Goal: Task Accomplishment & Management: Use online tool/utility

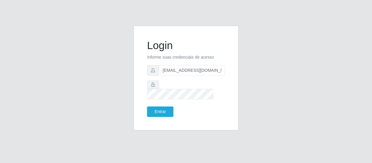
click at [147, 107] on button "Entrar" at bounding box center [160, 112] width 26 height 10
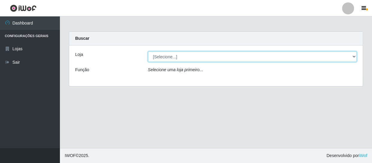
click at [173, 56] on select "[Selecione...] SuperFácil Atacado - São Gonçalo do Amarante" at bounding box center [252, 57] width 209 height 10
select select "408"
click at [148, 52] on select "[Selecione...] SuperFácil Atacado - São Gonçalo do Amarante" at bounding box center [252, 57] width 209 height 10
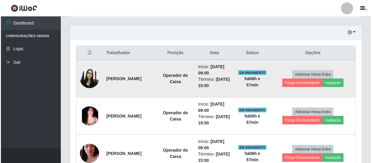
scroll to position [218, 0]
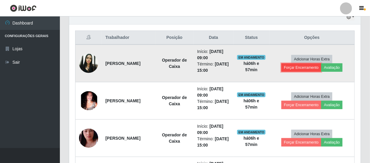
click at [303, 71] on button "Forçar Encerramento" at bounding box center [302, 68] width 40 height 8
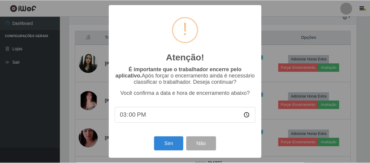
scroll to position [124, 289]
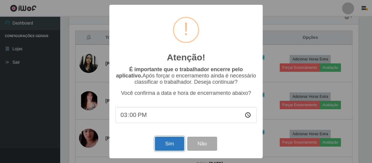
click at [169, 151] on button "Sim" at bounding box center [169, 144] width 29 height 14
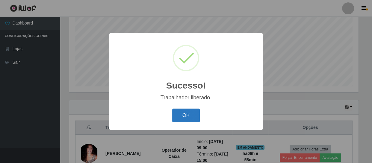
click at [181, 117] on button "OK" at bounding box center [186, 116] width 28 height 14
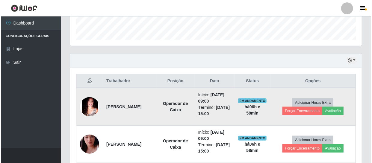
scroll to position [182, 0]
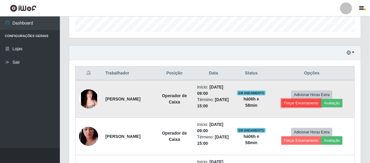
click at [302, 101] on button "Forçar Encerramento" at bounding box center [302, 103] width 40 height 8
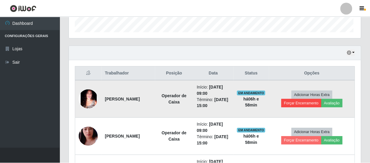
scroll to position [124, 289]
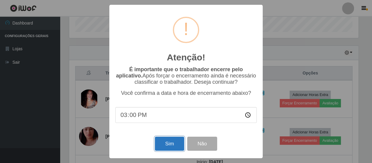
click at [164, 143] on button "Sim" at bounding box center [169, 144] width 29 height 14
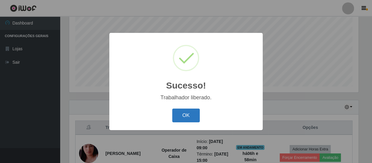
click at [193, 117] on button "OK" at bounding box center [186, 116] width 28 height 14
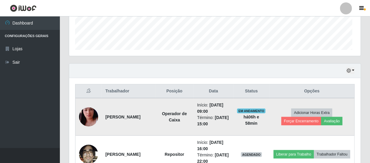
scroll to position [209, 0]
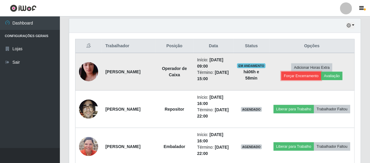
click at [306, 75] on button "Forçar Encerramento" at bounding box center [302, 76] width 40 height 8
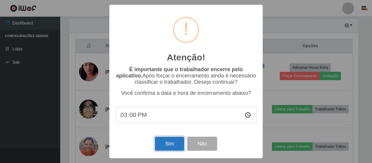
click at [161, 146] on button "Sim" at bounding box center [169, 144] width 29 height 14
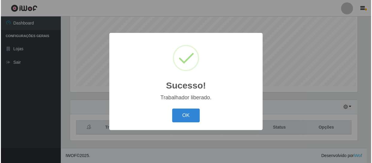
scroll to position [0, 0]
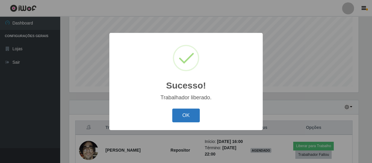
click at [180, 119] on button "OK" at bounding box center [186, 116] width 28 height 14
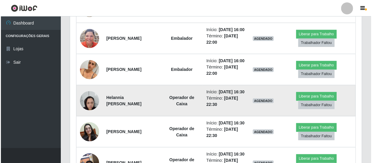
scroll to position [237, 0]
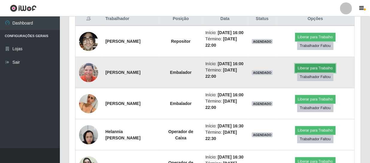
click at [318, 72] on button "Liberar para Trabalho" at bounding box center [315, 68] width 40 height 8
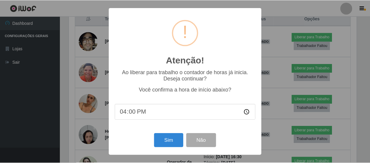
scroll to position [124, 289]
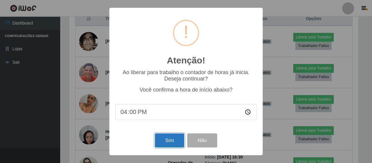
click at [175, 142] on button "Sim" at bounding box center [169, 141] width 29 height 14
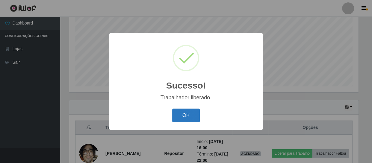
click at [181, 121] on button "OK" at bounding box center [186, 116] width 28 height 14
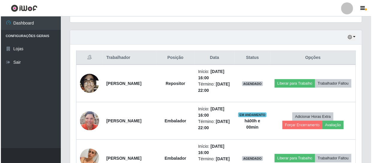
scroll to position [192, 0]
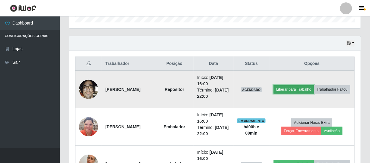
click at [308, 85] on button "Liberar para Trabalho" at bounding box center [294, 89] width 40 height 8
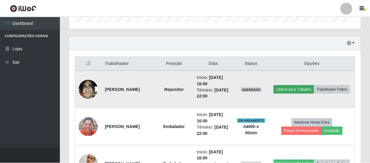
scroll to position [124, 289]
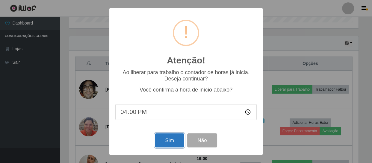
click at [177, 140] on button "Sim" at bounding box center [169, 141] width 29 height 14
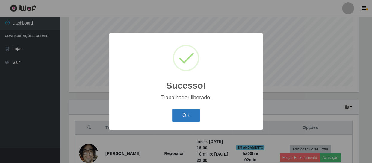
click at [190, 114] on button "OK" at bounding box center [186, 116] width 28 height 14
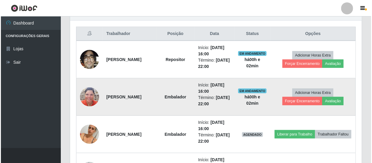
scroll to position [209, 0]
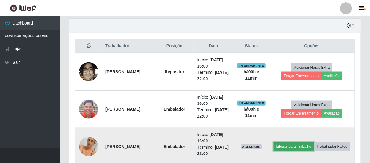
click at [312, 145] on button "Liberar para Trabalho" at bounding box center [294, 147] width 40 height 8
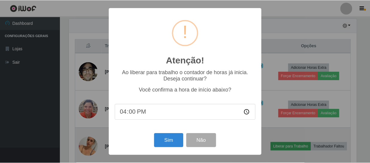
scroll to position [124, 289]
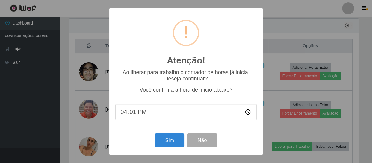
type input "16:11"
click at [168, 141] on button "Sim" at bounding box center [169, 141] width 29 height 14
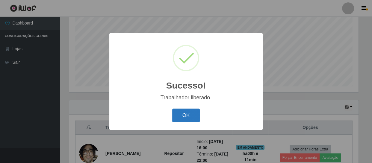
click at [189, 118] on button "OK" at bounding box center [186, 116] width 28 height 14
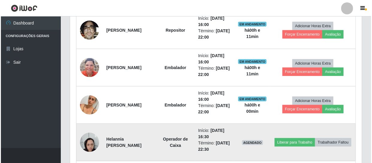
scroll to position [264, 0]
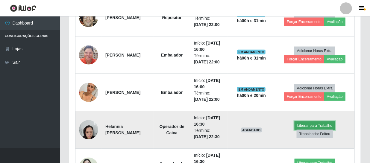
click at [315, 127] on button "Liberar para Trabalho" at bounding box center [315, 126] width 40 height 8
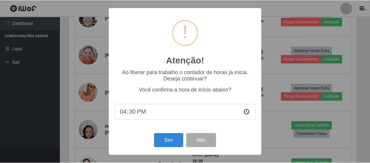
scroll to position [124, 289]
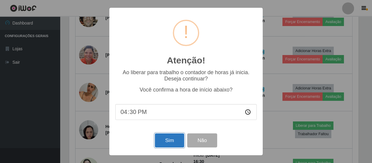
click at [176, 137] on button "Sim" at bounding box center [169, 141] width 29 height 14
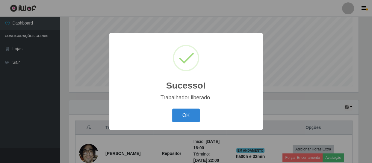
click at [193, 105] on div "Sucesso! × Trabalhador liberado. OK Cancel" at bounding box center [185, 81] width 153 height 97
click at [188, 114] on button "OK" at bounding box center [186, 116] width 28 height 14
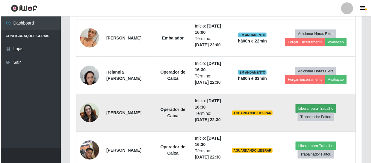
scroll to position [345, 0]
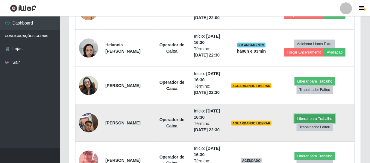
click at [325, 120] on button "Liberar para Trabalho" at bounding box center [315, 119] width 40 height 8
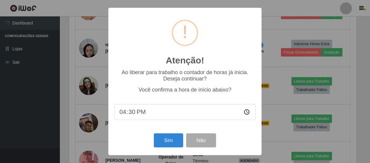
scroll to position [124, 289]
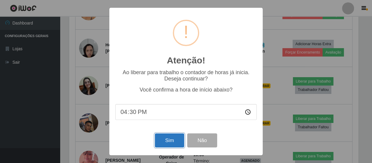
click at [173, 142] on button "Sim" at bounding box center [169, 141] width 29 height 14
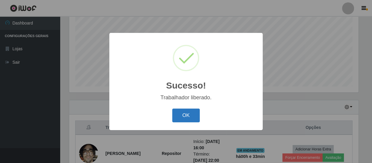
click at [185, 115] on button "OK" at bounding box center [186, 116] width 28 height 14
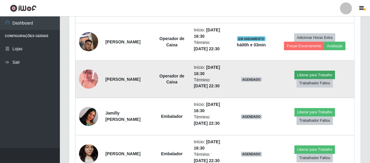
scroll to position [427, 0]
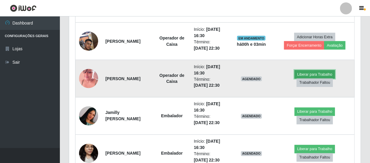
click at [315, 74] on button "Liberar para Trabalho" at bounding box center [315, 74] width 40 height 8
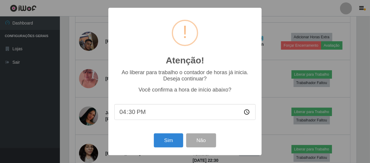
scroll to position [124, 289]
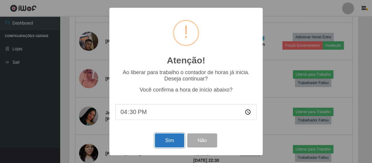
click at [167, 142] on button "Sim" at bounding box center [169, 141] width 29 height 14
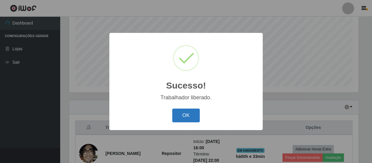
click at [181, 113] on button "OK" at bounding box center [186, 116] width 28 height 14
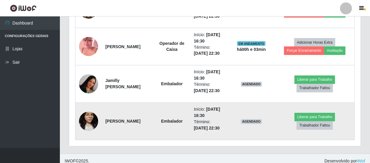
scroll to position [464, 0]
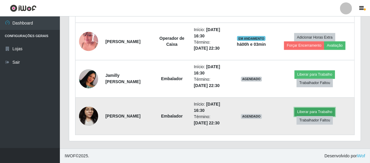
click at [313, 111] on button "Liberar para Trabalho" at bounding box center [315, 112] width 40 height 8
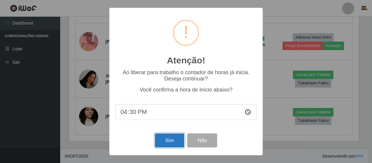
click at [164, 142] on button "Sim" at bounding box center [169, 141] width 29 height 14
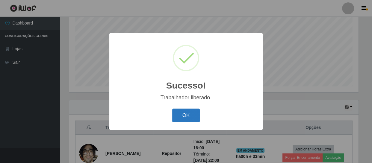
click at [197, 114] on button "OK" at bounding box center [186, 116] width 28 height 14
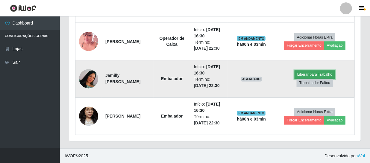
click at [327, 74] on button "Liberar para Trabalho" at bounding box center [315, 75] width 40 height 8
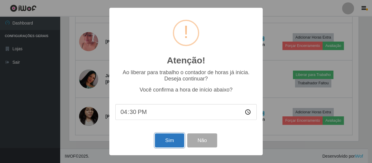
click at [177, 136] on button "Sim" at bounding box center [169, 141] width 29 height 14
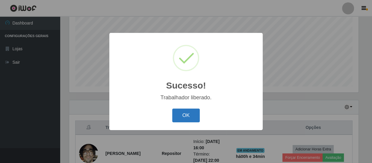
click at [190, 118] on button "OK" at bounding box center [186, 116] width 28 height 14
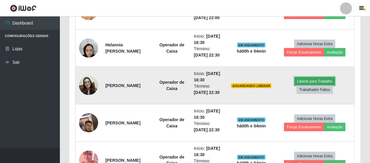
click at [312, 80] on button "Liberar para Trabalho" at bounding box center [315, 81] width 40 height 8
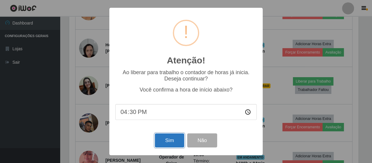
click at [176, 140] on button "Sim" at bounding box center [169, 141] width 29 height 14
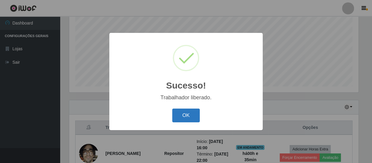
click at [189, 114] on button "OK" at bounding box center [186, 116] width 28 height 14
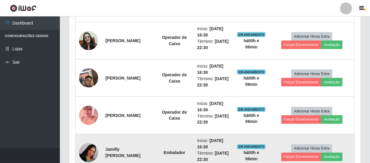
scroll to position [400, 0]
